Goal: Transaction & Acquisition: Purchase product/service

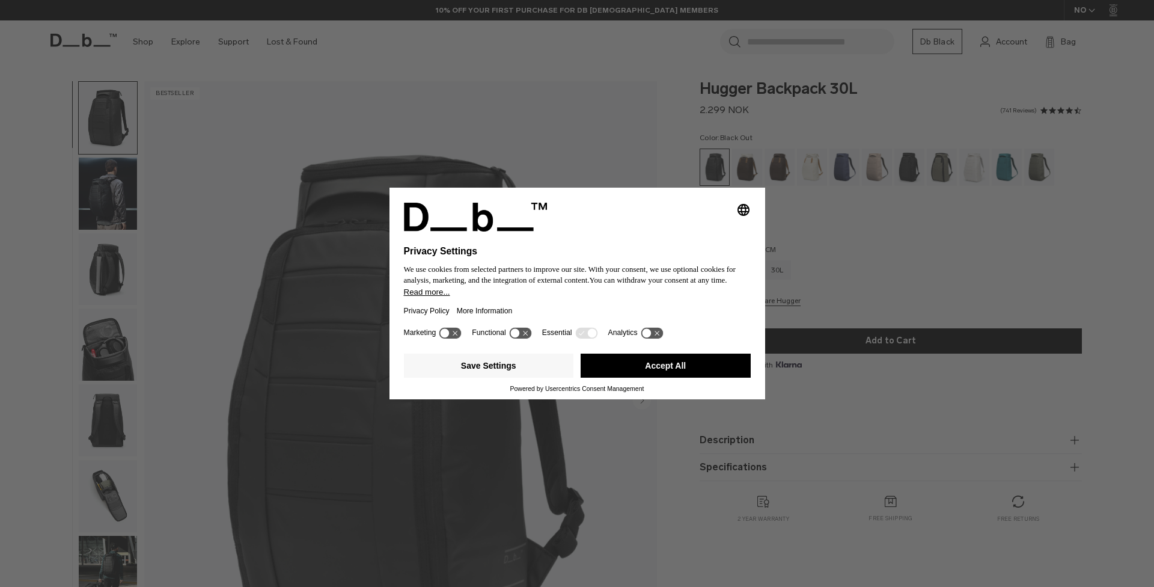
click at [513, 363] on button "Save Settings" at bounding box center [489, 366] width 170 height 24
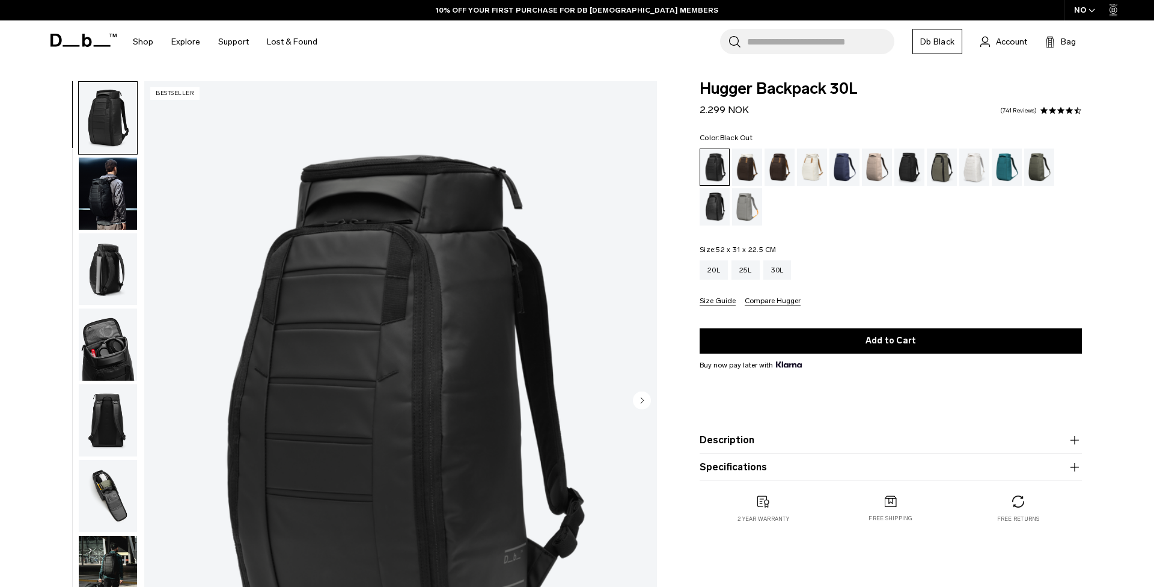
click at [856, 235] on div "Color: Black Out Out of stock Size: 52 x 31 x 22.5 CM Out of stock 20L 25L 30L" at bounding box center [891, 220] width 382 height 172
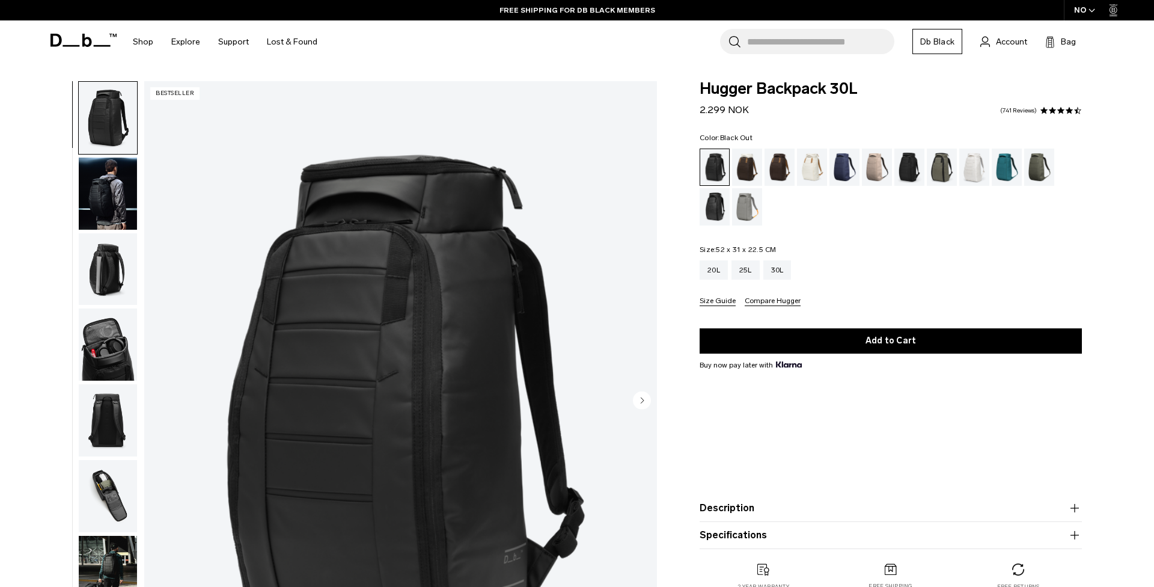
scroll to position [22, 0]
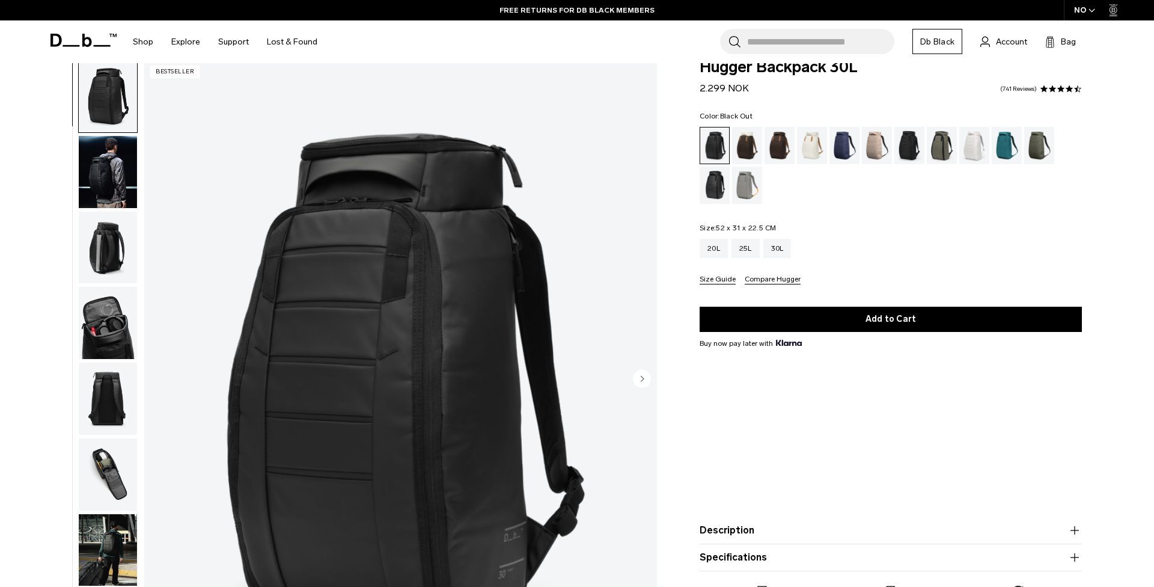
click at [636, 372] on icon "Next slide" at bounding box center [642, 379] width 18 height 18
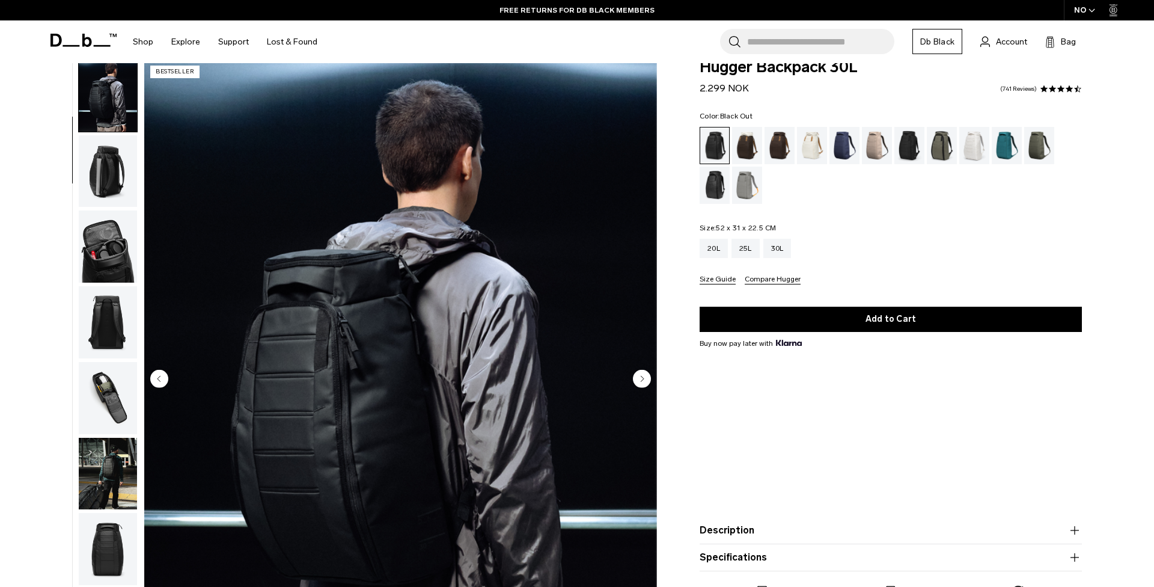
click at [638, 373] on circle "Next slide" at bounding box center [642, 378] width 18 height 18
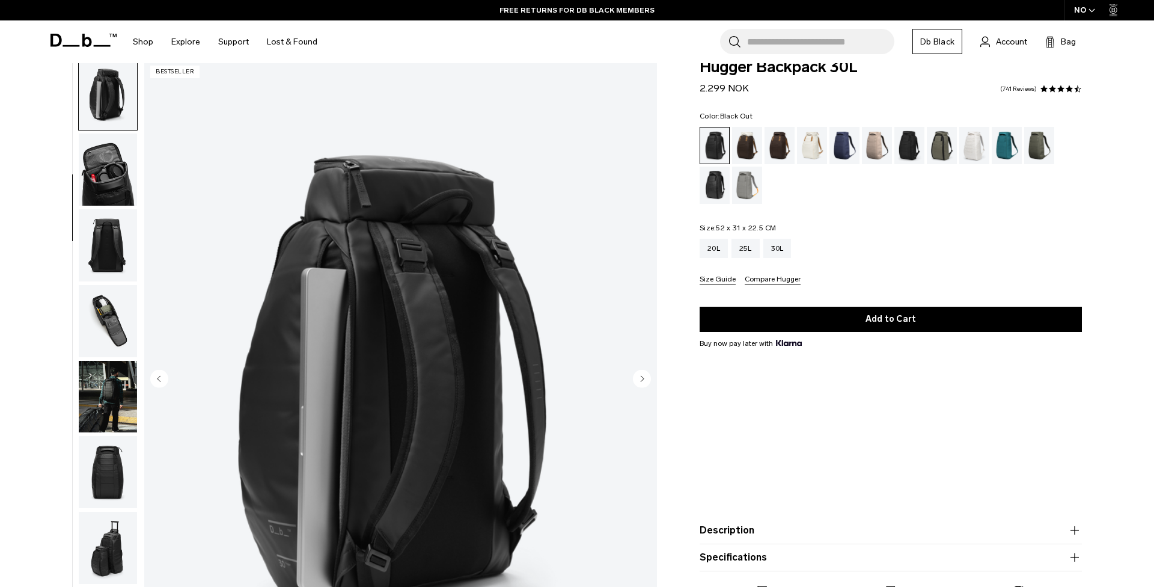
click at [638, 373] on circle "Next slide" at bounding box center [642, 378] width 18 height 18
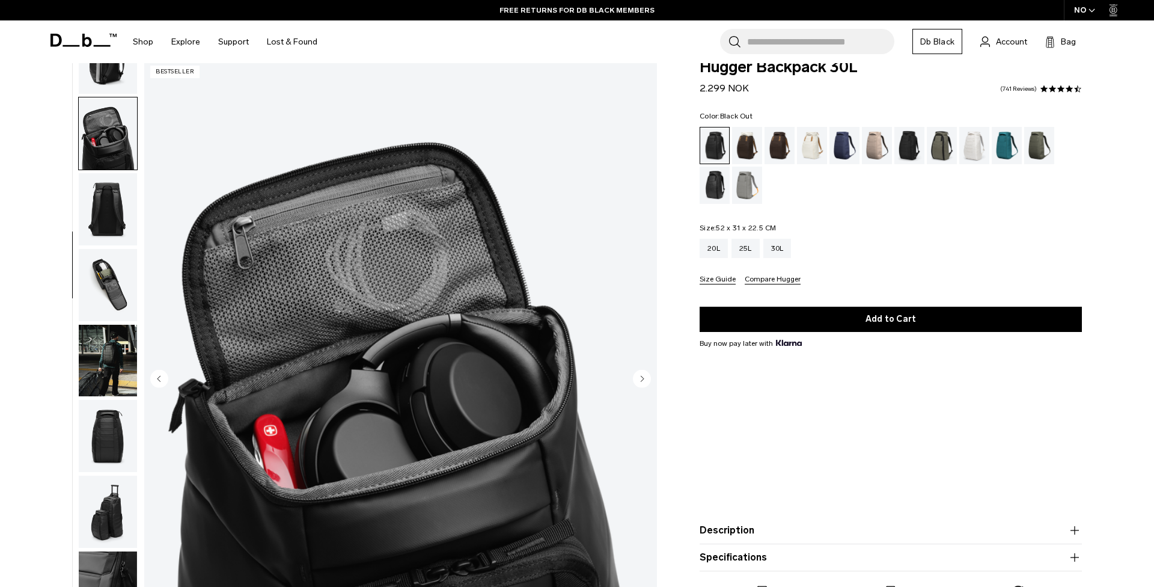
click at [638, 373] on circle "Next slide" at bounding box center [642, 378] width 18 height 18
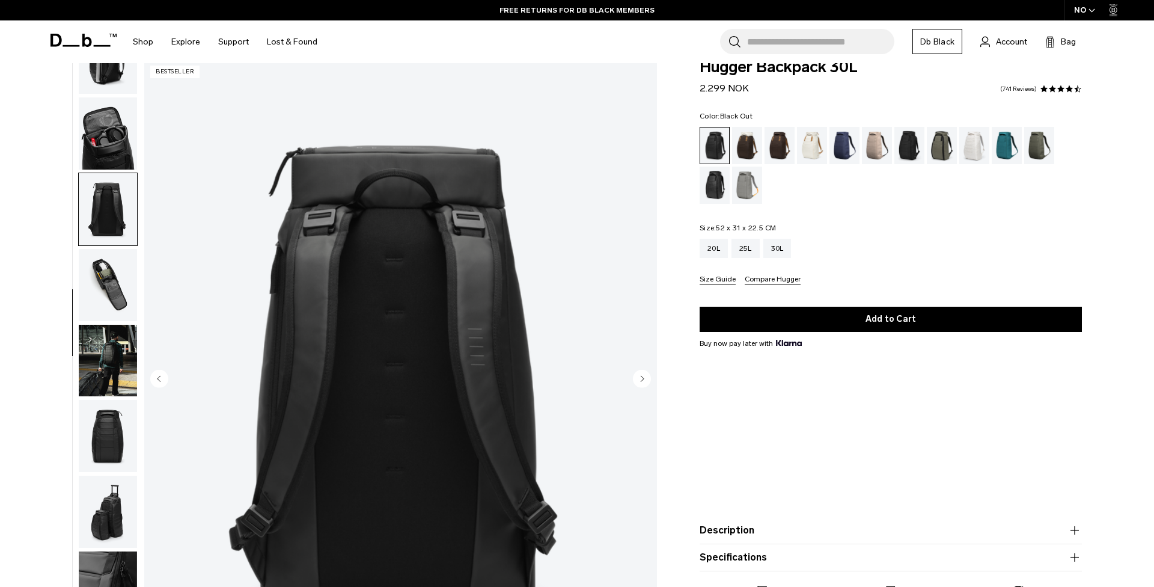
click at [638, 373] on circle "Next slide" at bounding box center [642, 378] width 18 height 18
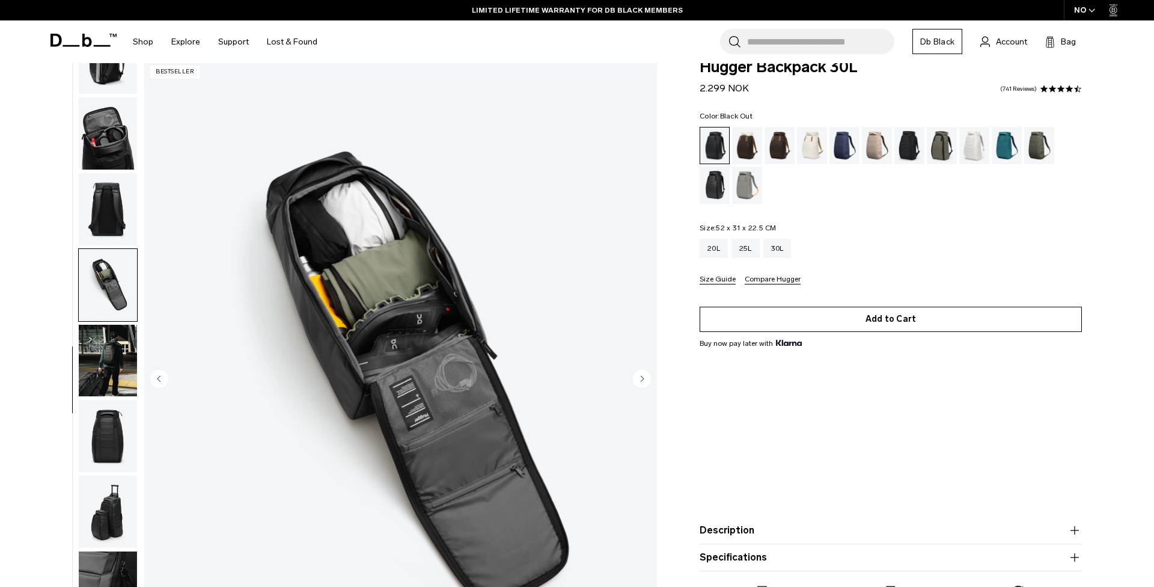
click at [929, 310] on button "Add to Cart" at bounding box center [891, 319] width 382 height 25
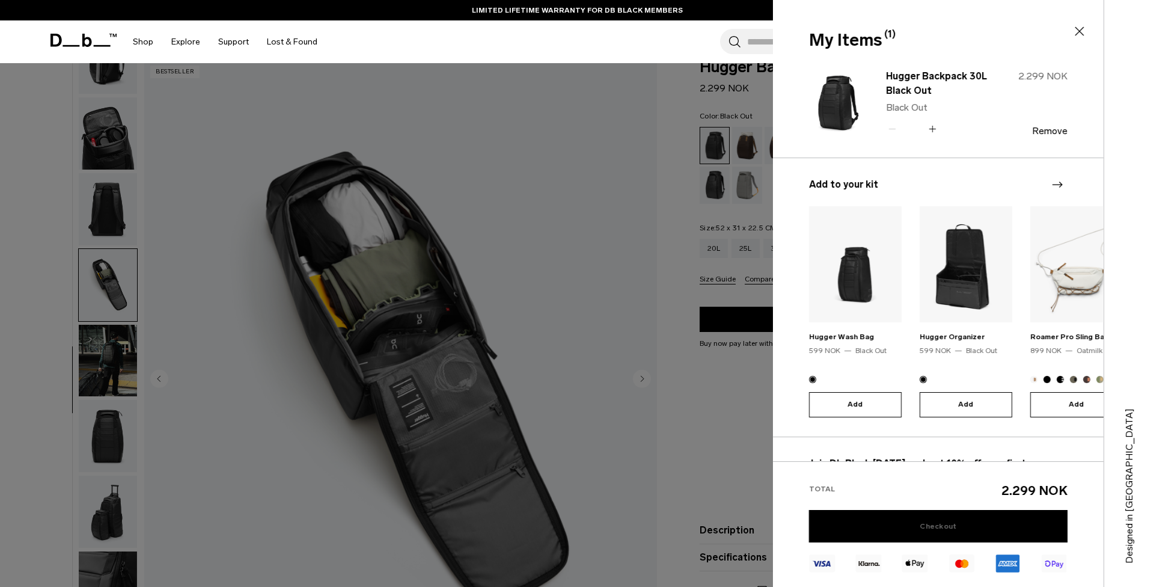
click at [931, 523] on link "Checkout" at bounding box center [938, 526] width 259 height 32
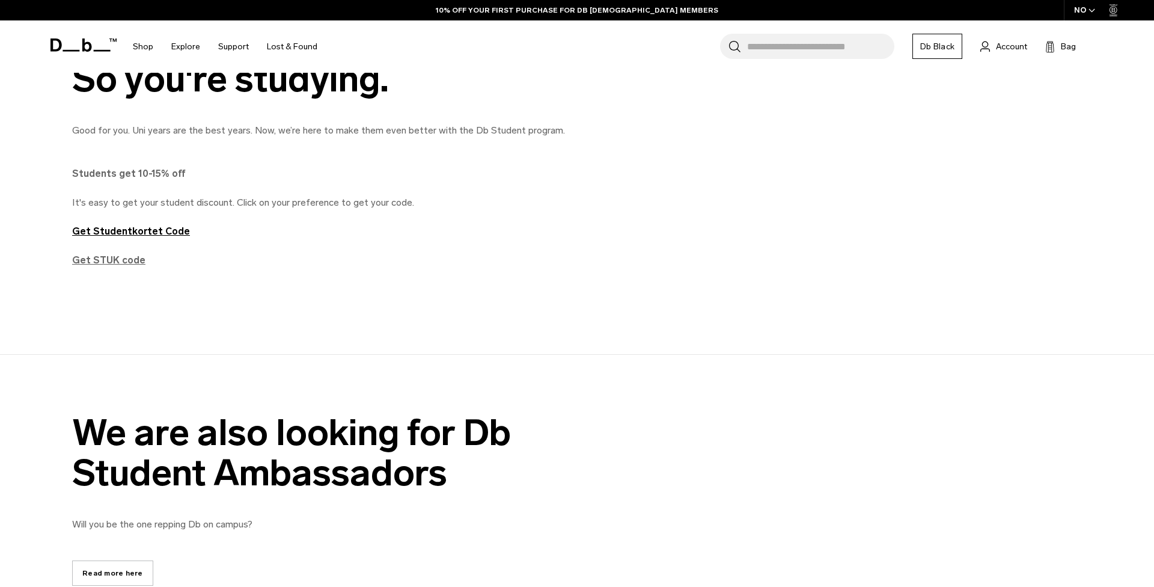
click at [126, 260] on strong "Get STUK code" at bounding box center [108, 259] width 73 height 11
click at [140, 233] on strong "Get Studentkortet Code" at bounding box center [131, 230] width 118 height 11
click at [161, 227] on strong "Get Studentkortet Code" at bounding box center [131, 230] width 118 height 11
click at [681, 1] on div "10% OFF YOUR FIRST PURCHASE FOR DB [DEMOGRAPHIC_DATA] MEMBERS" at bounding box center [577, 10] width 1154 height 20
click at [129, 236] on strong "Get Studentkortet Code" at bounding box center [131, 230] width 118 height 11
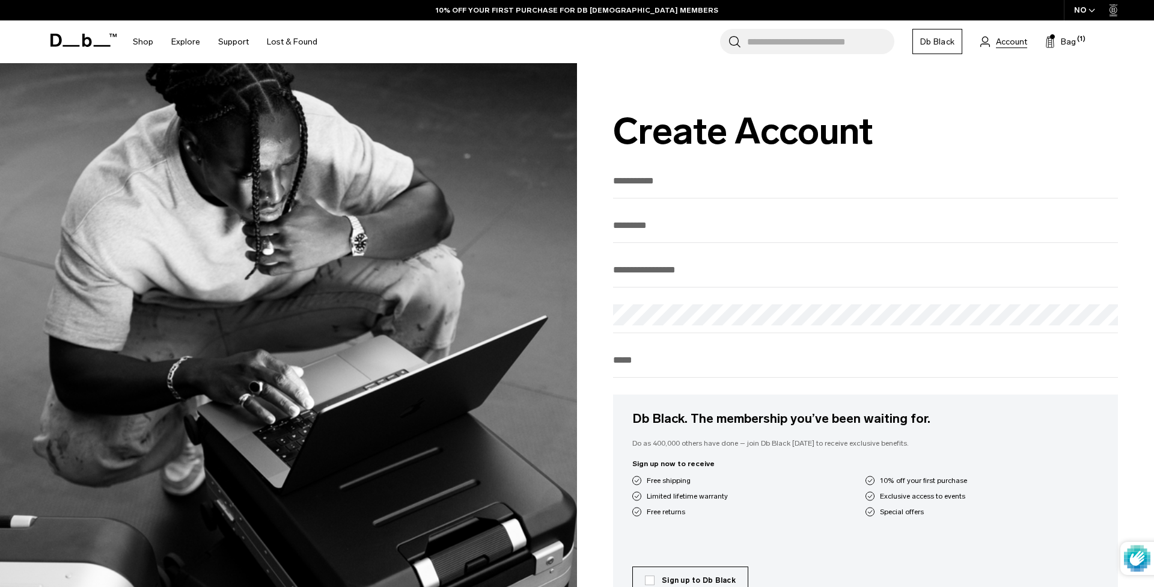
click at [1007, 40] on span "Account" at bounding box center [1011, 41] width 31 height 13
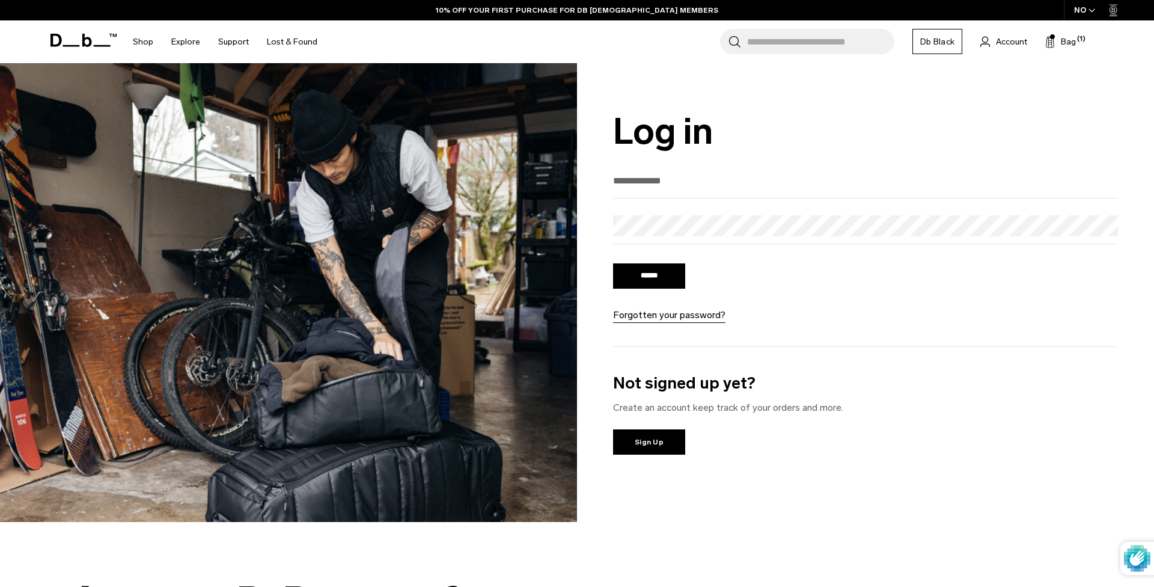
drag, startPoint x: 0, startPoint y: 0, endPoint x: 700, endPoint y: 185, distance: 723.8
click at [696, 186] on input "email" at bounding box center [865, 181] width 505 height 20
click at [681, 185] on input "email" at bounding box center [865, 181] width 505 height 20
click at [670, 187] on input "email" at bounding box center [865, 181] width 505 height 20
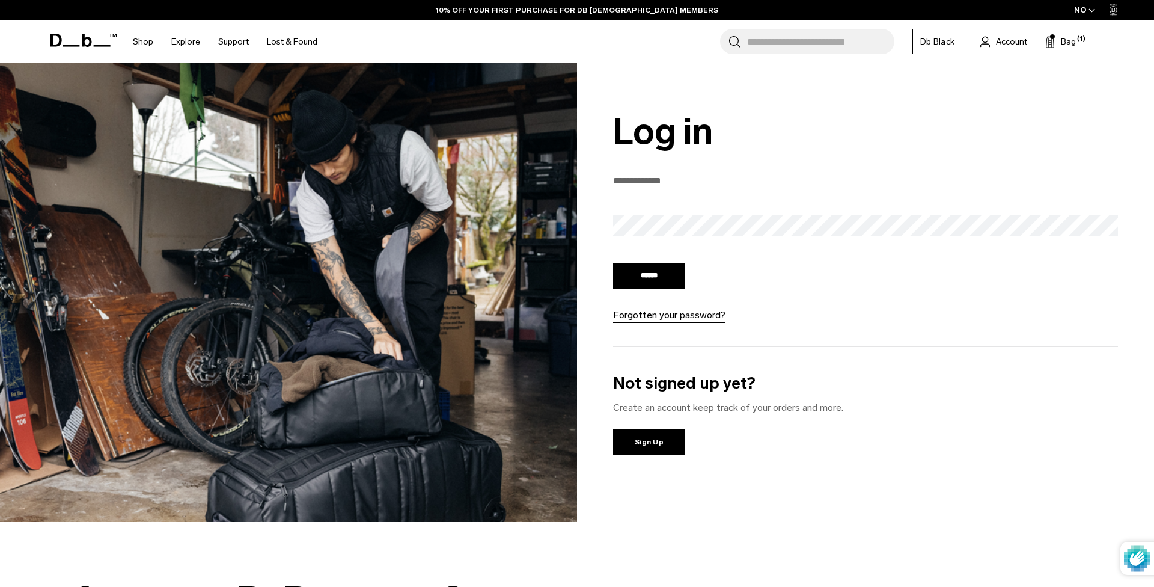
click at [670, 187] on input "email" at bounding box center [865, 181] width 505 height 20
type input "**********"
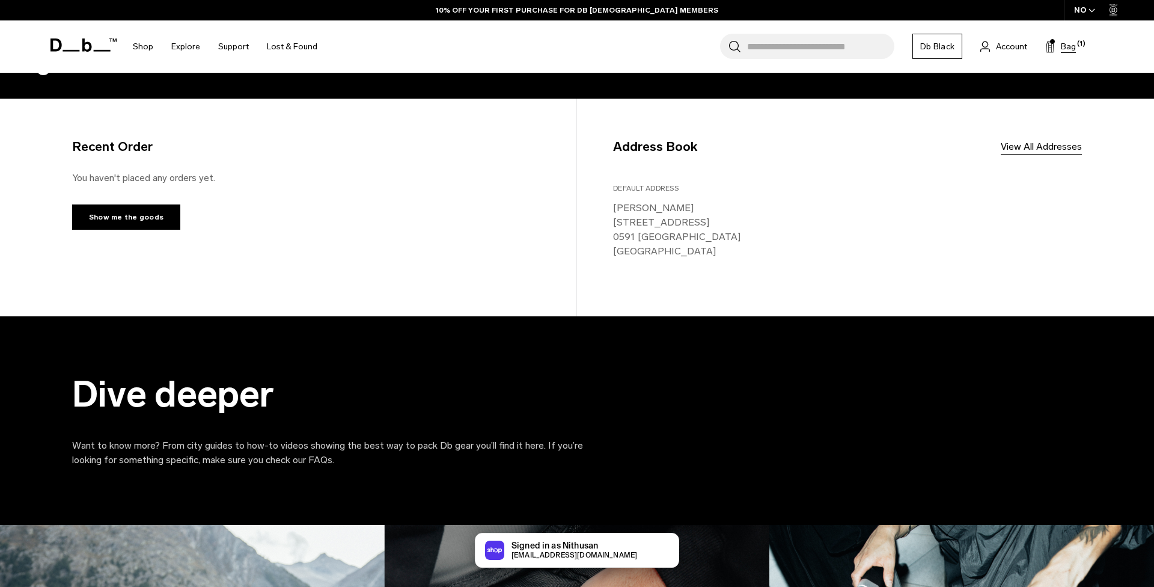
click at [1046, 47] on icon at bounding box center [1051, 47] width 10 height 12
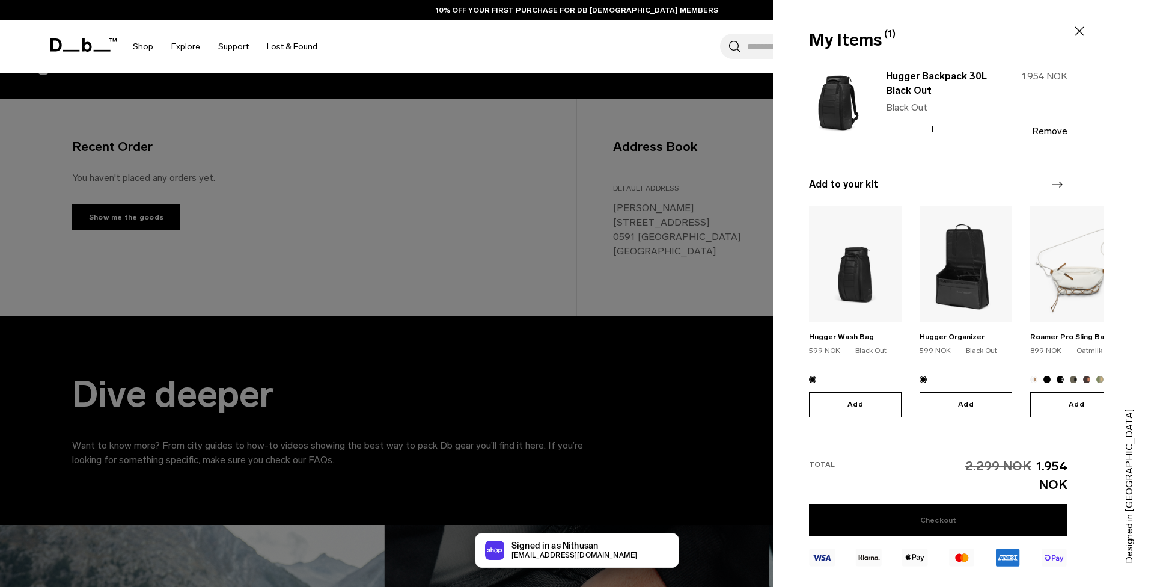
click at [973, 511] on link "Checkout" at bounding box center [938, 520] width 259 height 32
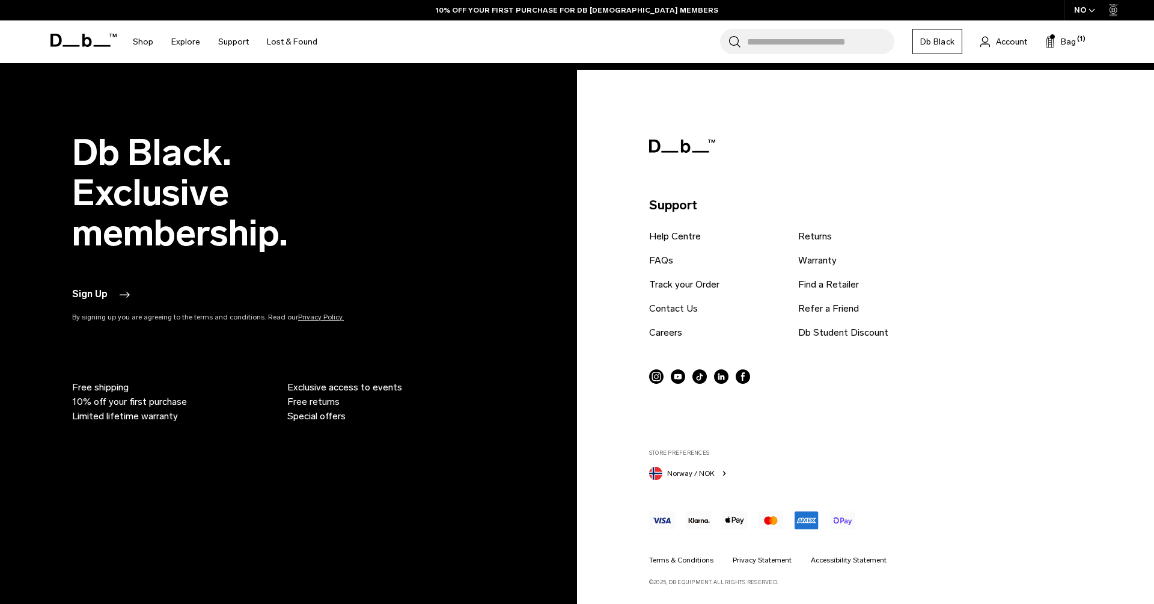
scroll to position [3503, 0]
click at [317, 402] on span "Free returns" at bounding box center [313, 402] width 52 height 14
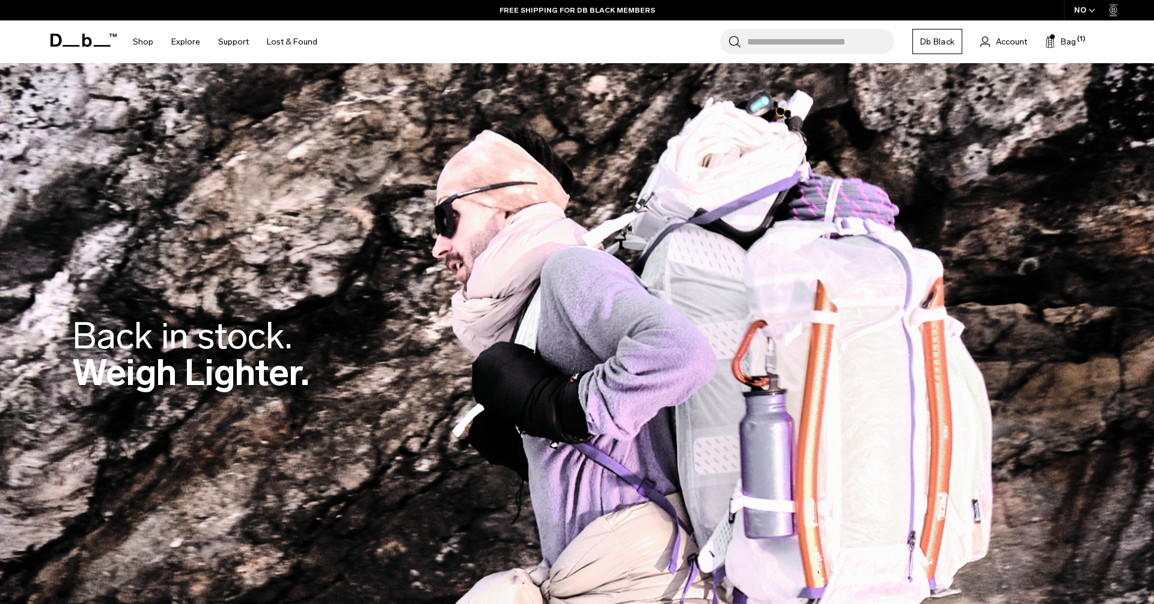
scroll to position [0, 0]
